Goal: Book appointment/travel/reservation

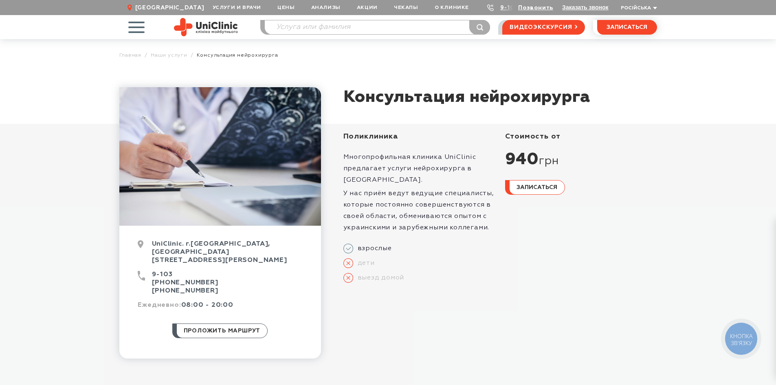
click at [651, 206] on div "стоимость от 940 грн записаться" at bounding box center [576, 210] width 162 height 156
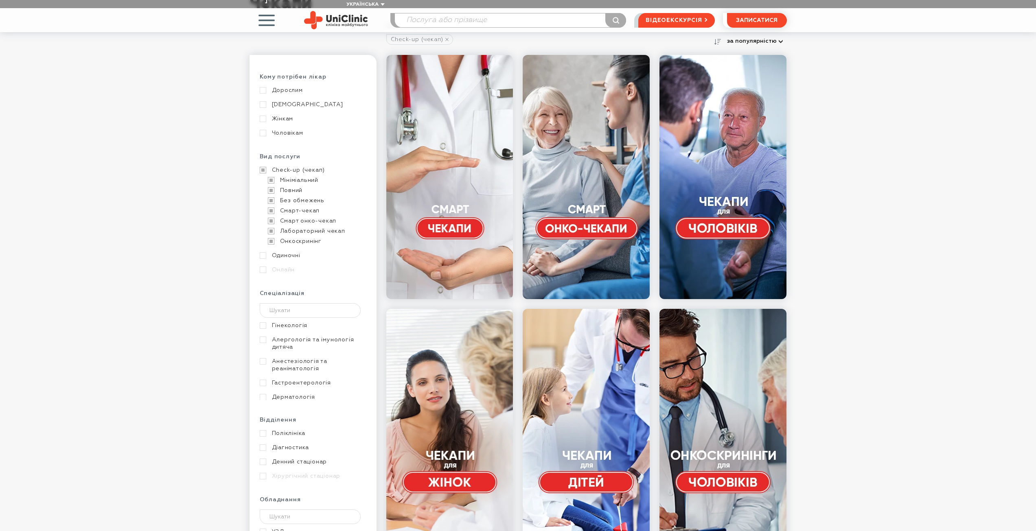
scroll to position [122, 0]
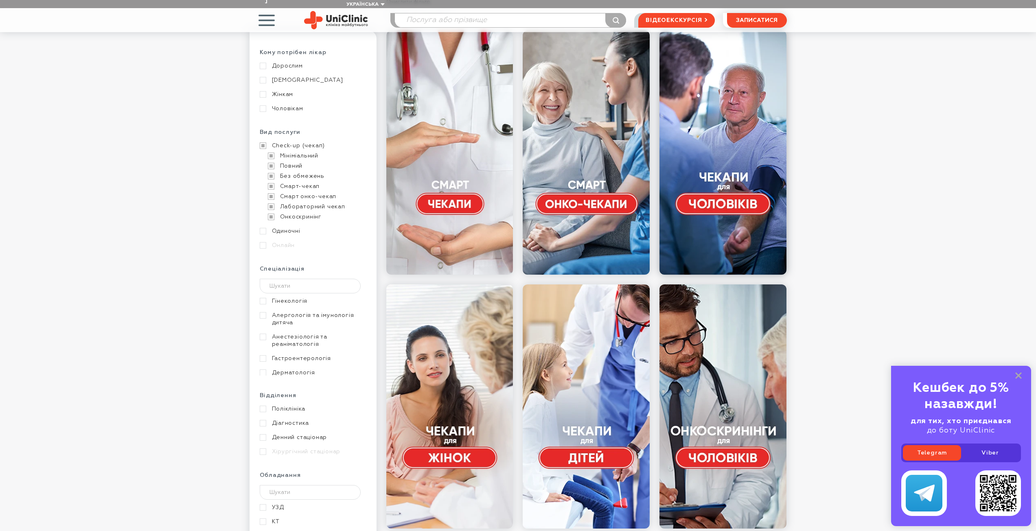
click at [743, 141] on link at bounding box center [723, 153] width 127 height 244
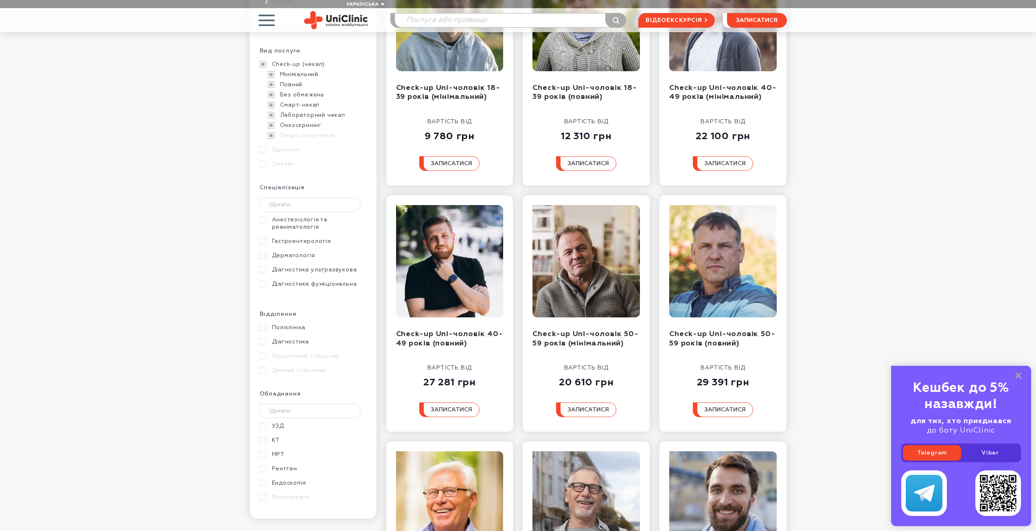
scroll to position [41, 0]
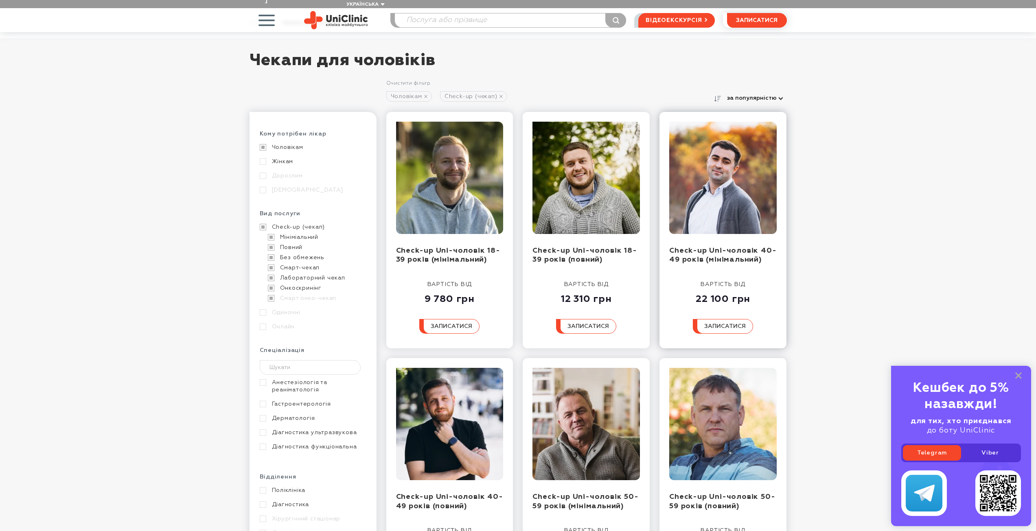
click at [728, 181] on img at bounding box center [724, 178] width 108 height 112
click at [733, 203] on img at bounding box center [724, 178] width 108 height 112
click at [745, 155] on img at bounding box center [724, 178] width 108 height 112
click at [727, 184] on img at bounding box center [724, 178] width 108 height 112
click at [734, 324] on span "записатися" at bounding box center [726, 327] width 42 height 6
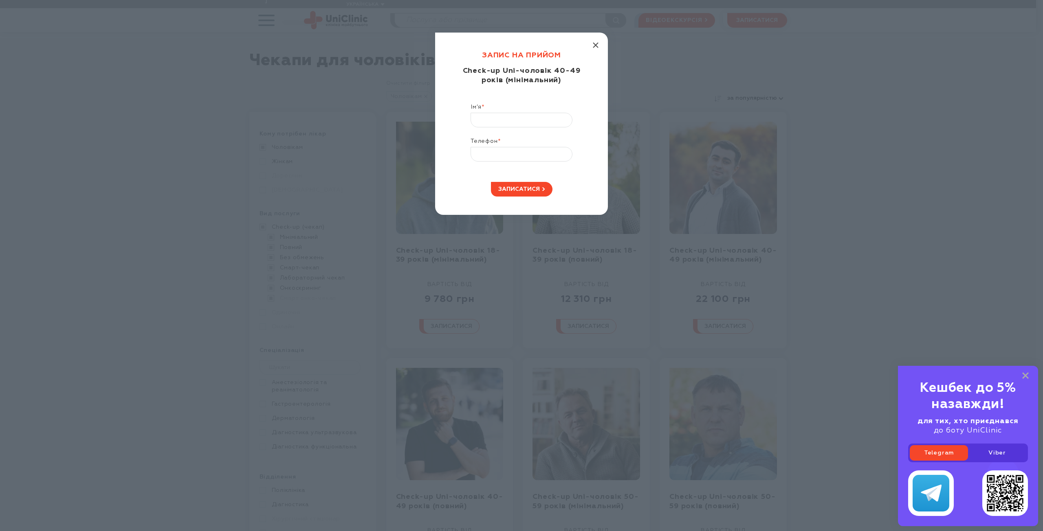
click at [596, 45] on icon "button" at bounding box center [596, 45] width 6 height 6
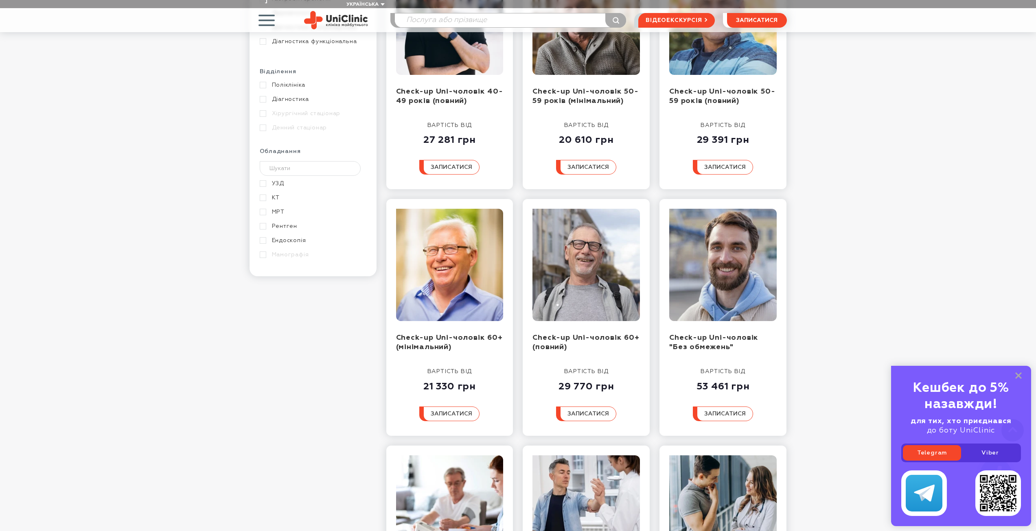
scroll to position [489, 0]
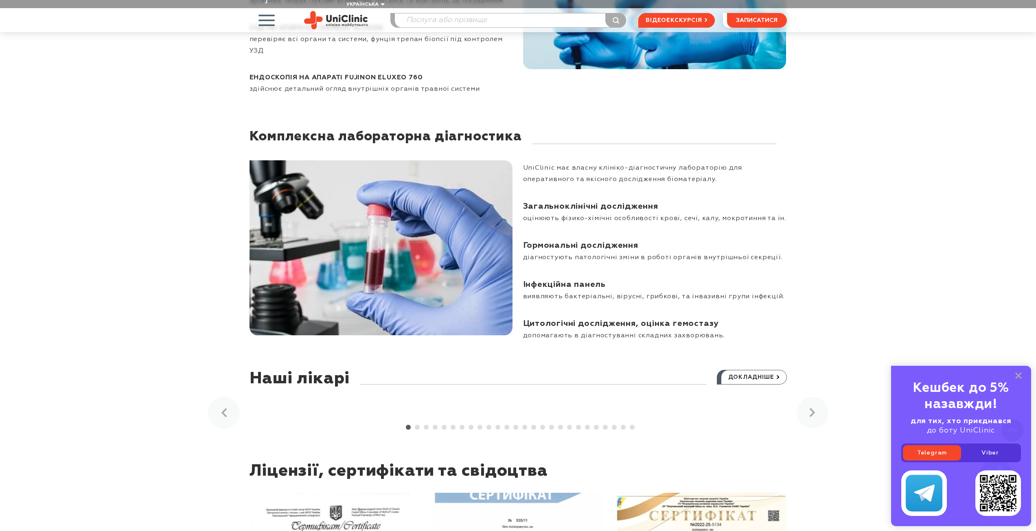
scroll to position [1100, 0]
